Goal: Find specific page/section: Find specific page/section

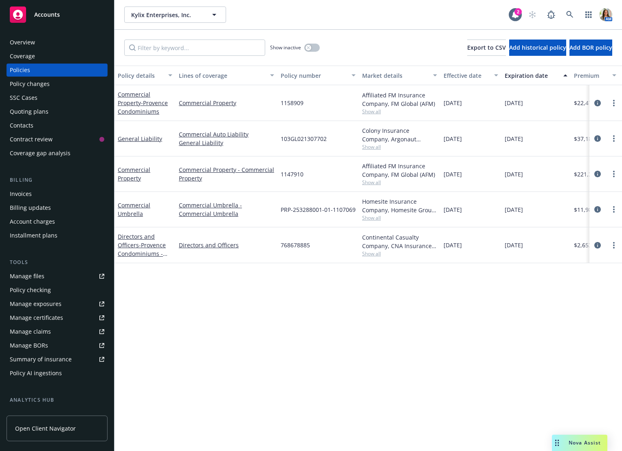
click at [74, 41] on div "Overview" at bounding box center [57, 42] width 94 height 13
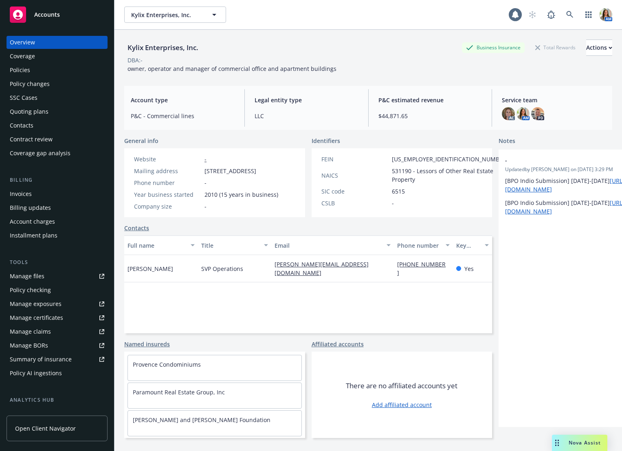
click at [59, 69] on div "Policies" at bounding box center [57, 69] width 94 height 13
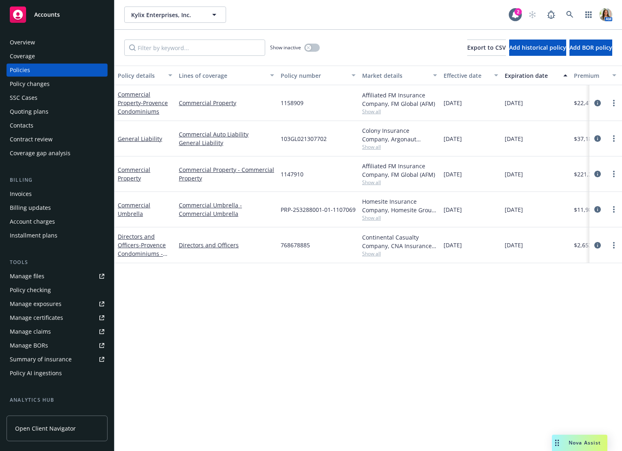
click at [133, 68] on button "Policy details" at bounding box center [144, 76] width 61 height 20
click at [134, 74] on div "Policy details" at bounding box center [141, 75] width 46 height 9
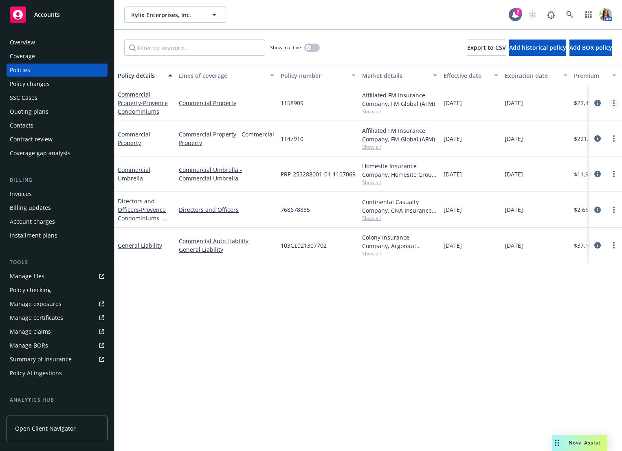
click at [616, 101] on link "more" at bounding box center [614, 103] width 10 height 10
click at [571, 222] on link "Copy logging email" at bounding box center [570, 217] width 96 height 16
click at [36, 193] on div "Invoices" at bounding box center [57, 193] width 94 height 13
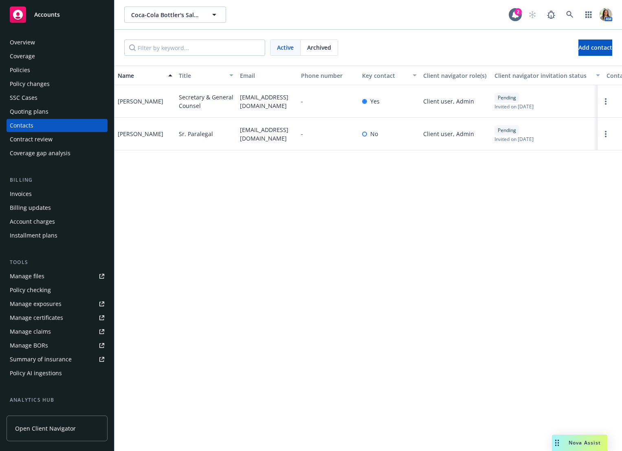
click at [45, 71] on div "Policies" at bounding box center [57, 69] width 94 height 13
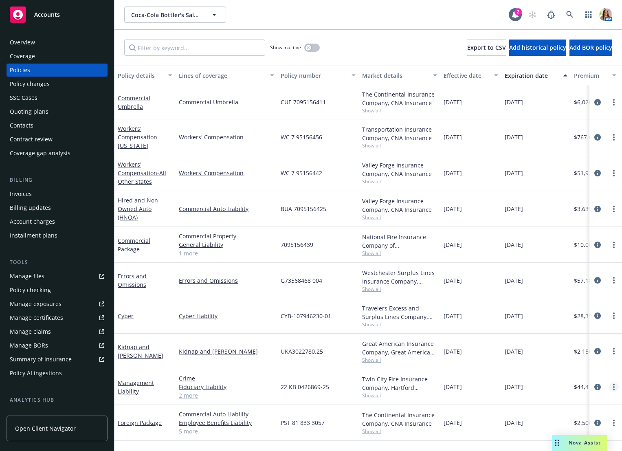
click at [614, 386] on link "more" at bounding box center [614, 387] width 10 height 10
click at [577, 355] on link "Copy logging email" at bounding box center [570, 352] width 96 height 16
click at [567, 13] on icon at bounding box center [569, 14] width 7 height 7
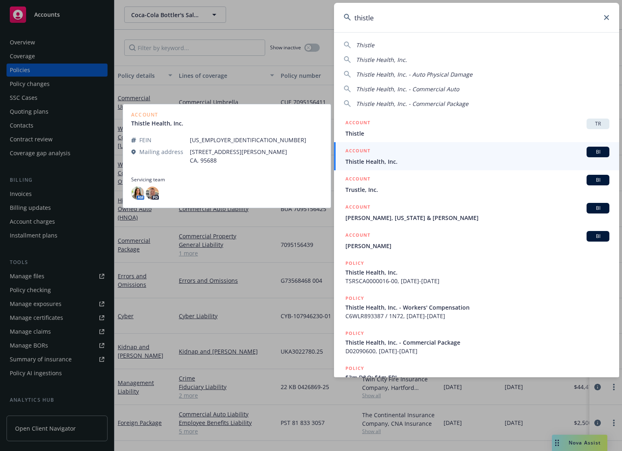
type input "thistle"
click at [392, 163] on span "Thistle Health, Inc." at bounding box center [477, 161] width 264 height 9
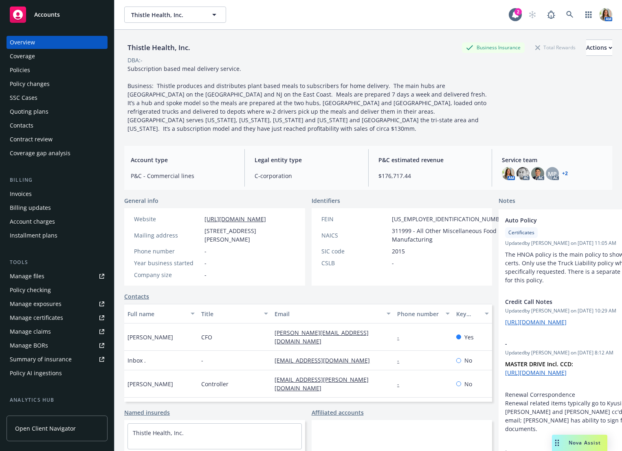
click at [26, 188] on div "Invoices" at bounding box center [21, 193] width 22 height 13
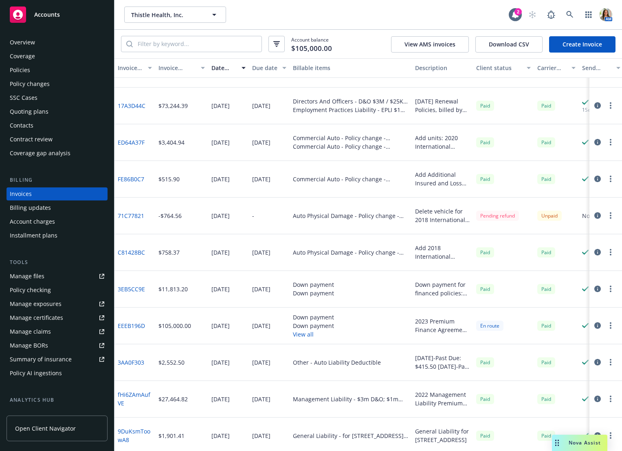
scroll to position [213, 0]
